Goal: Obtain resource: Obtain resource

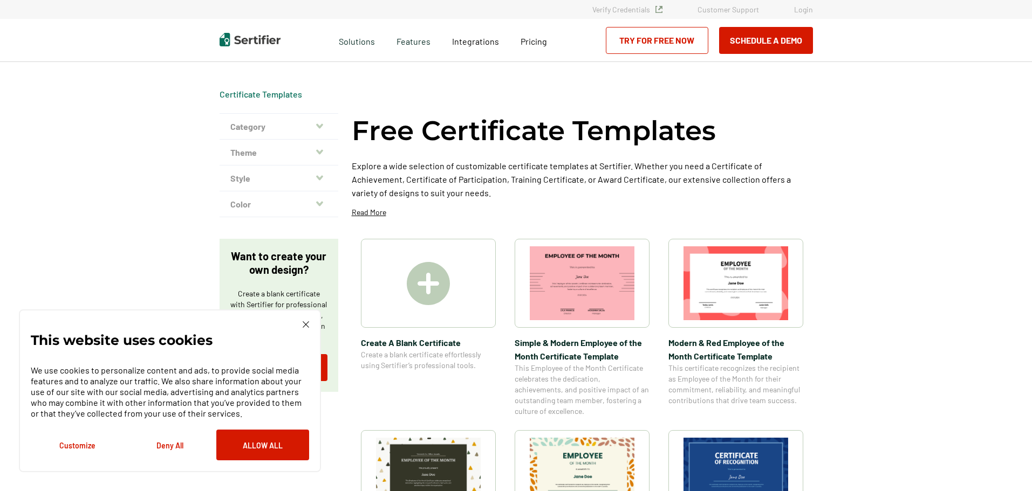
click at [321, 123] on icon "button" at bounding box center [319, 126] width 7 height 9
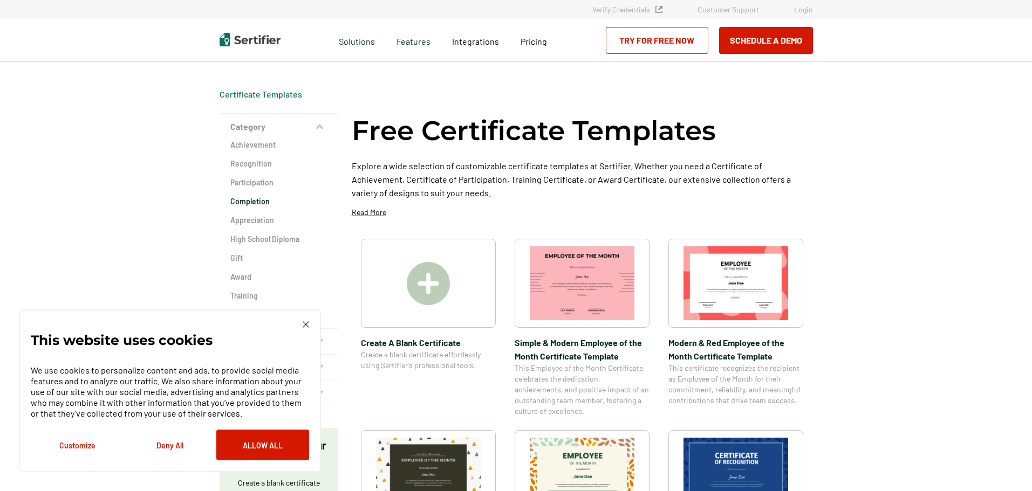
click at [244, 200] on h2 "Completion" at bounding box center [278, 201] width 97 height 11
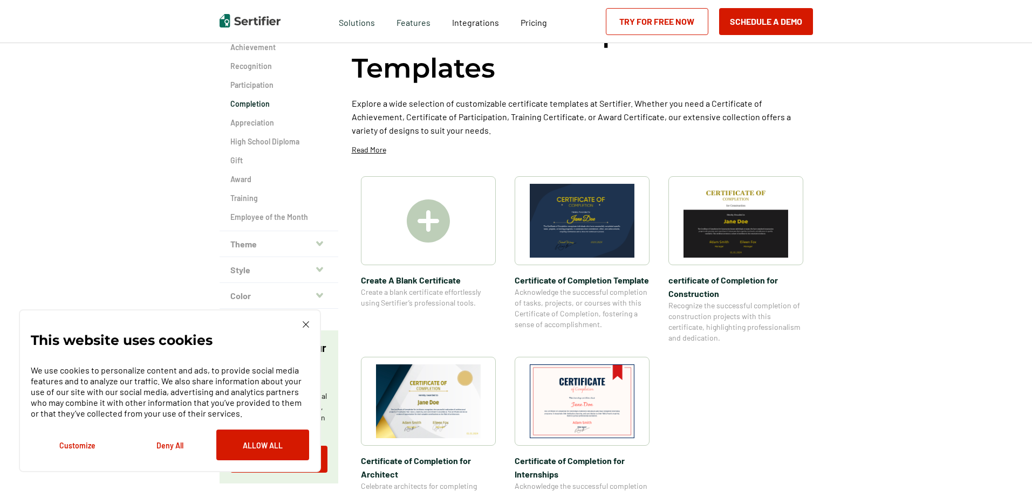
scroll to position [108, 0]
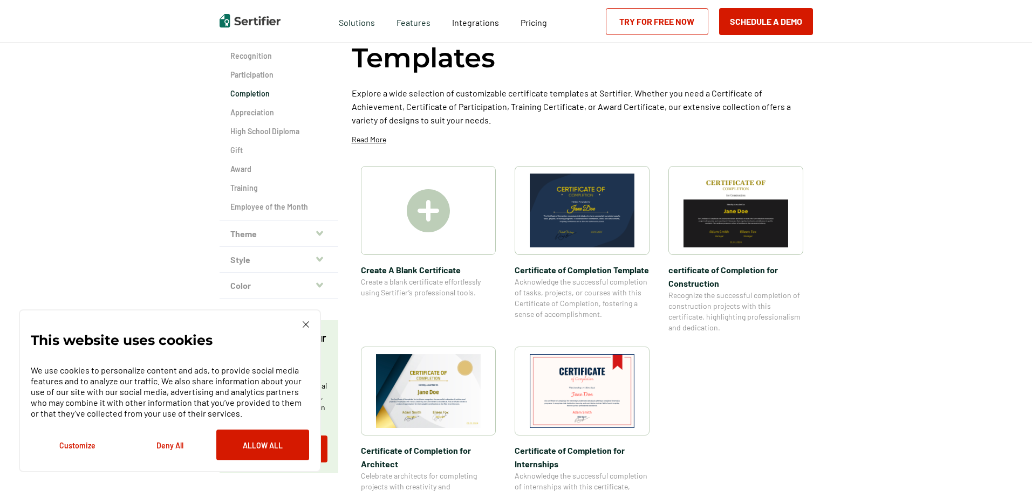
click at [746, 219] on img at bounding box center [735, 211] width 105 height 74
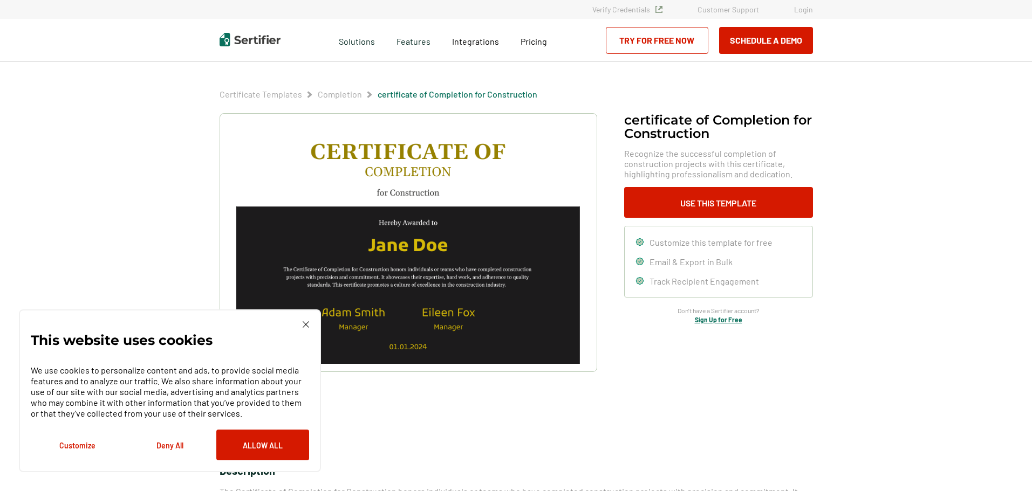
scroll to position [108, 0]
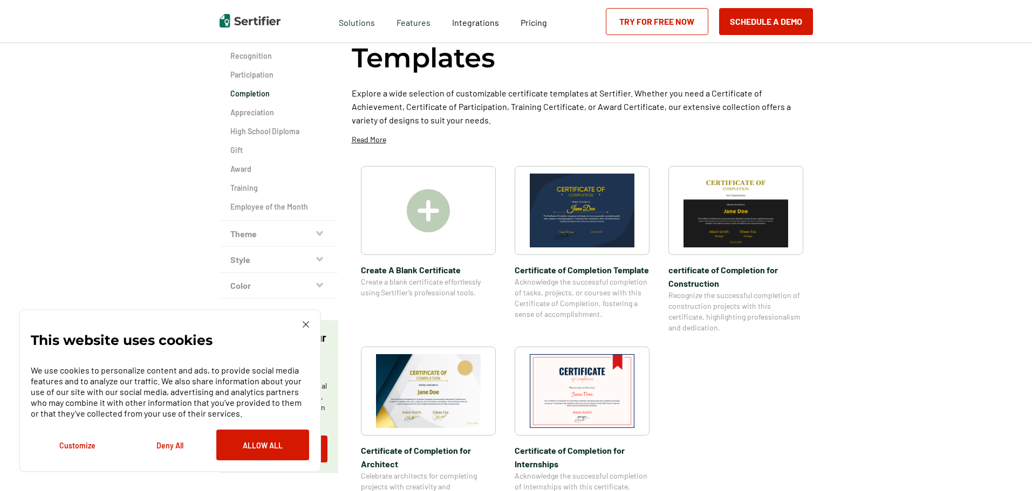
click at [442, 372] on img at bounding box center [428, 391] width 105 height 74
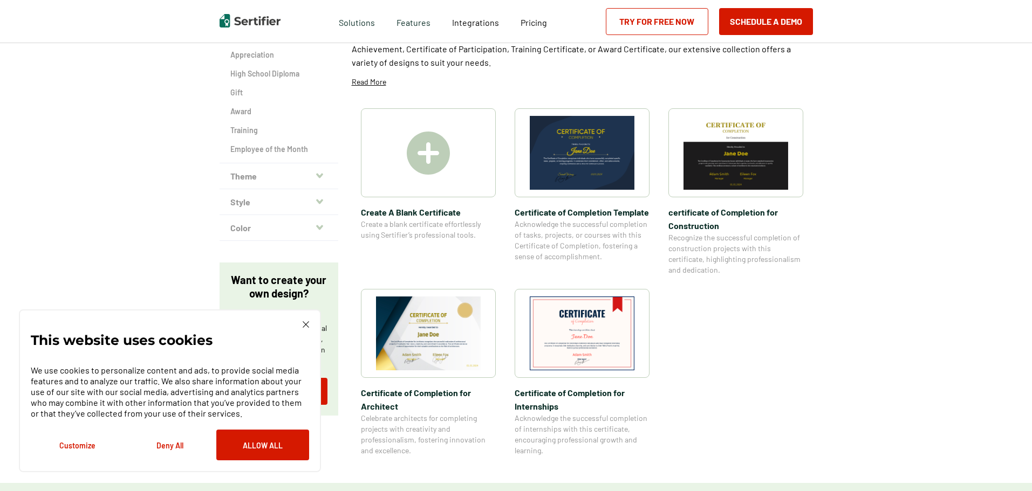
scroll to position [162, 0]
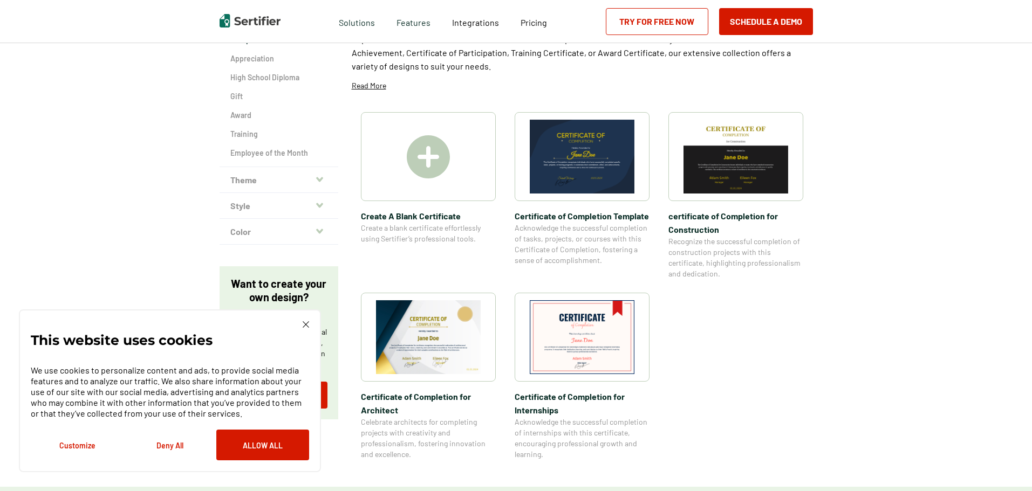
click at [559, 150] on img at bounding box center [582, 157] width 105 height 74
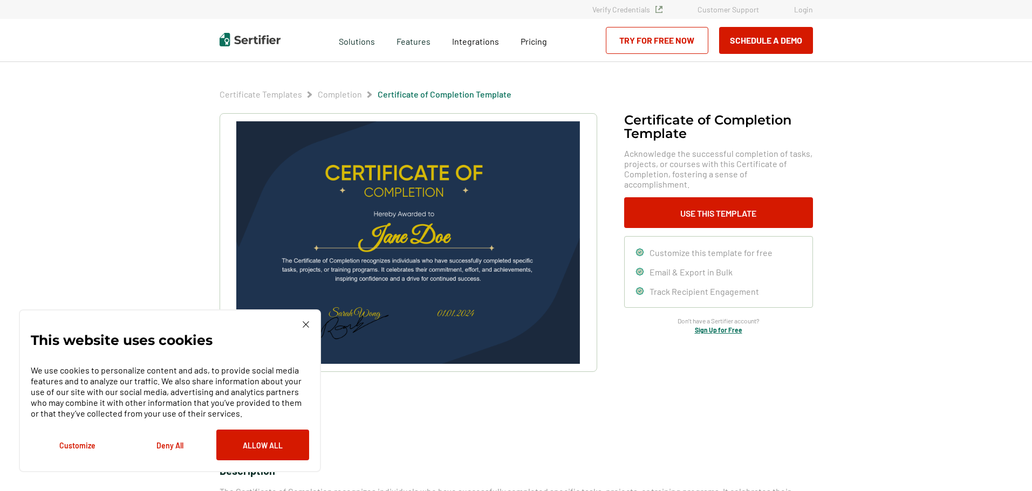
click at [473, 416] on div at bounding box center [407, 270] width 377 height 315
